Goal: Task Accomplishment & Management: Manage account settings

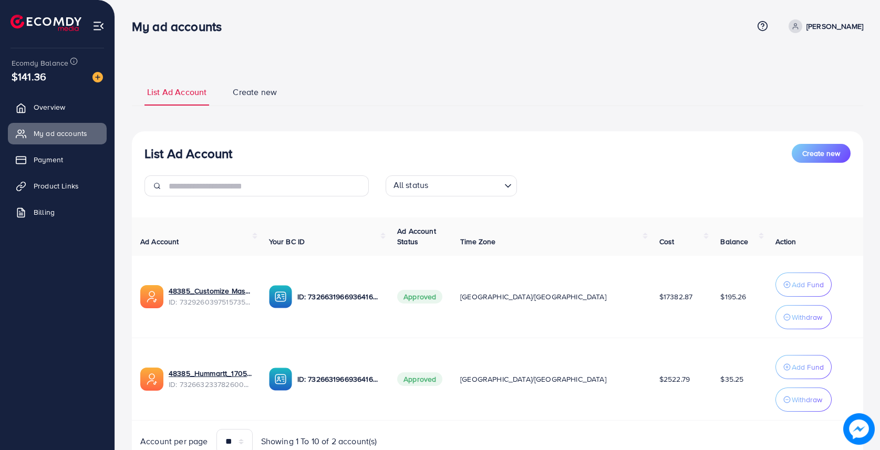
click at [516, 93] on ul "List Ad Account Create new" at bounding box center [497, 92] width 731 height 28
click at [45, 168] on link "Payment" at bounding box center [57, 159] width 99 height 21
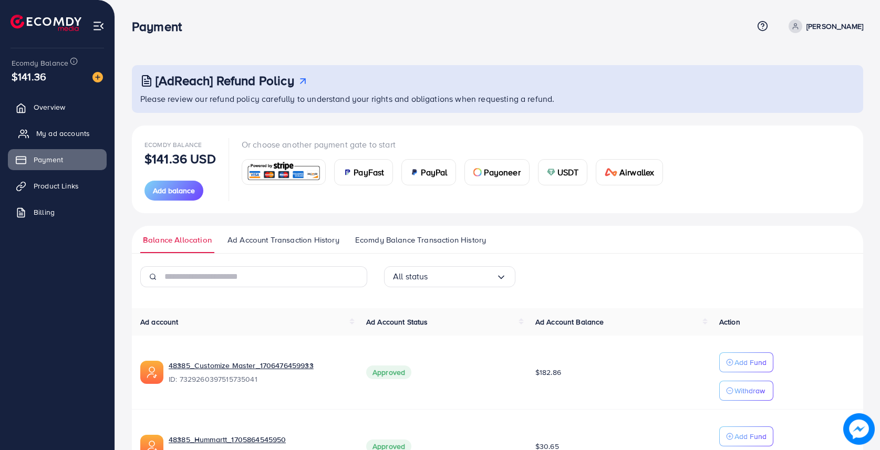
click at [75, 134] on span "My ad accounts" at bounding box center [63, 133] width 54 height 11
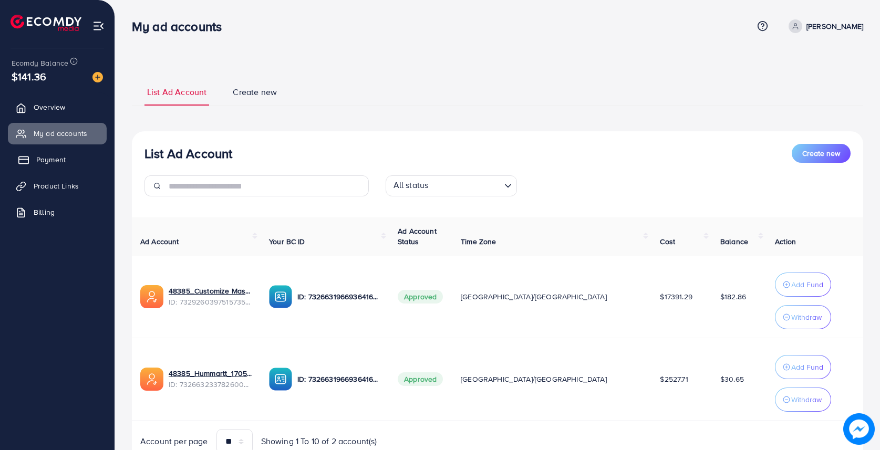
click at [48, 165] on span "Payment" at bounding box center [50, 159] width 29 height 11
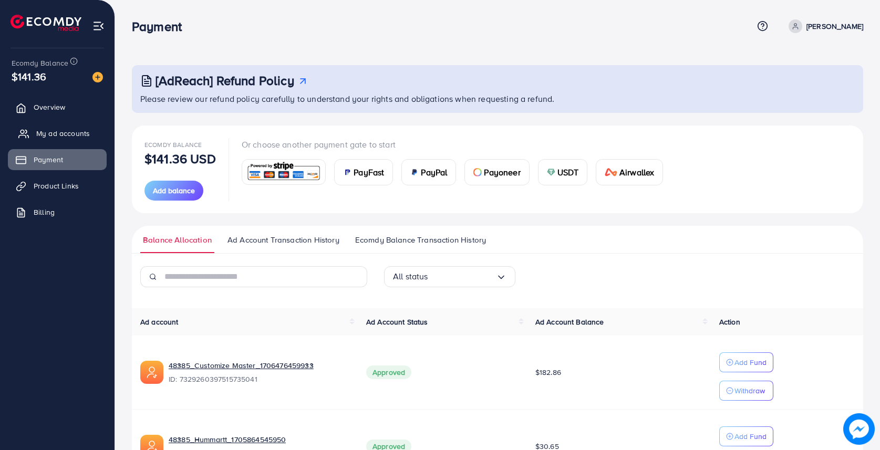
click at [74, 129] on span "My ad accounts" at bounding box center [63, 133] width 54 height 11
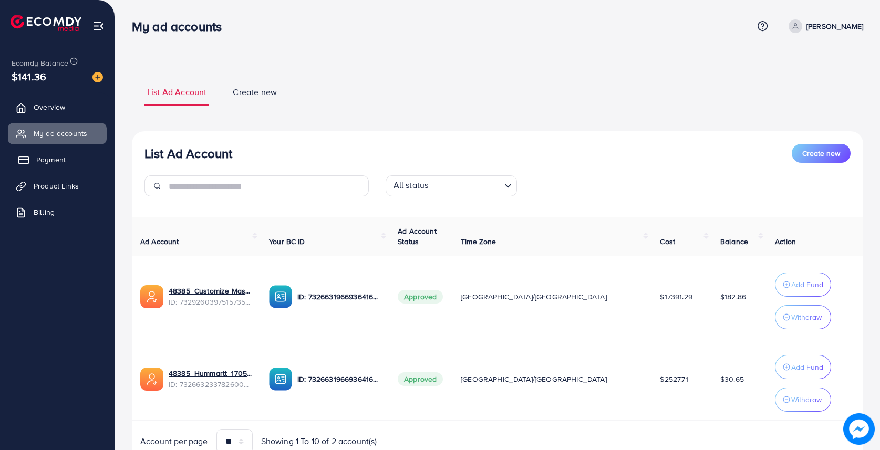
click at [53, 154] on link "Payment" at bounding box center [57, 159] width 99 height 21
